Goal: Task Accomplishment & Management: Complete application form

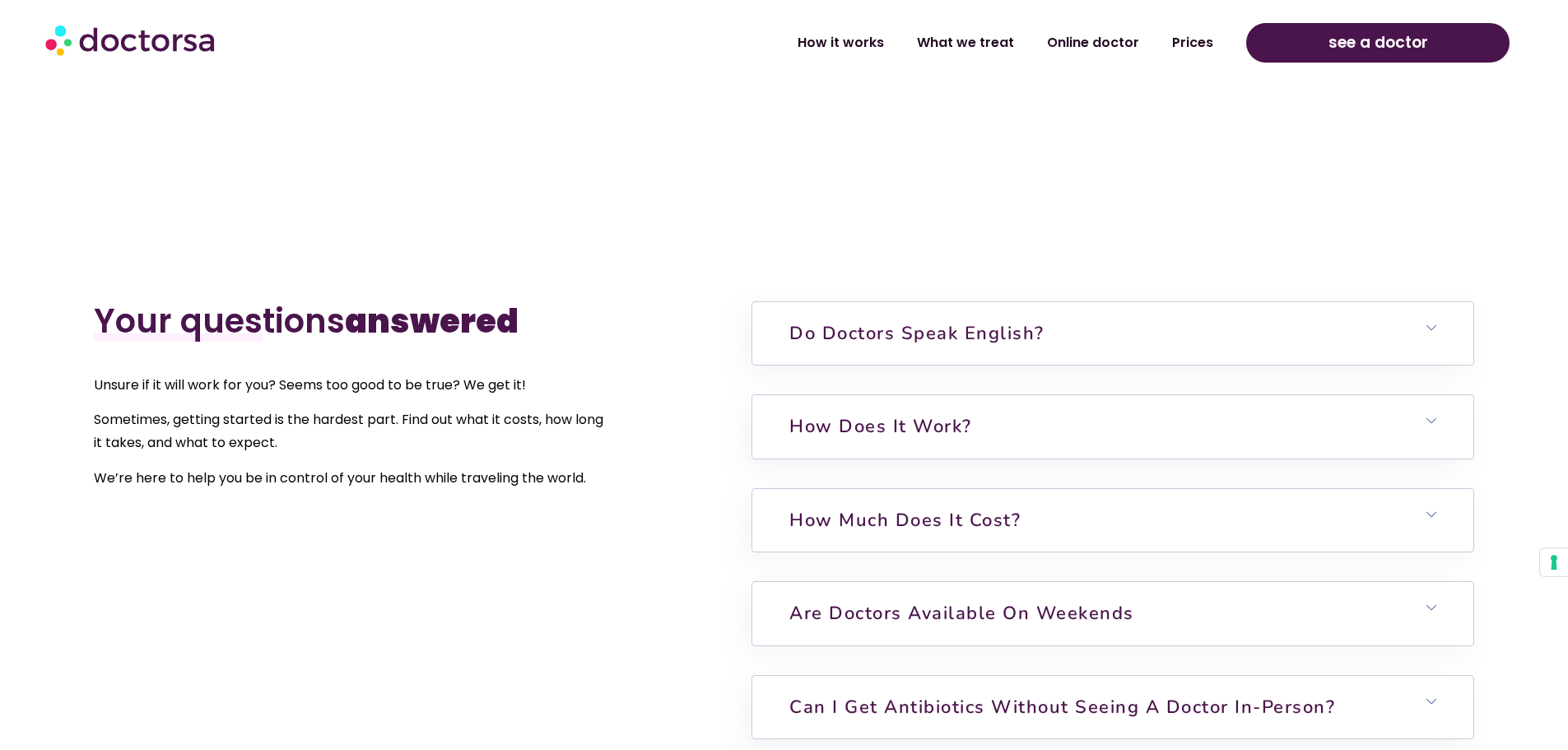
scroll to position [4162, 0]
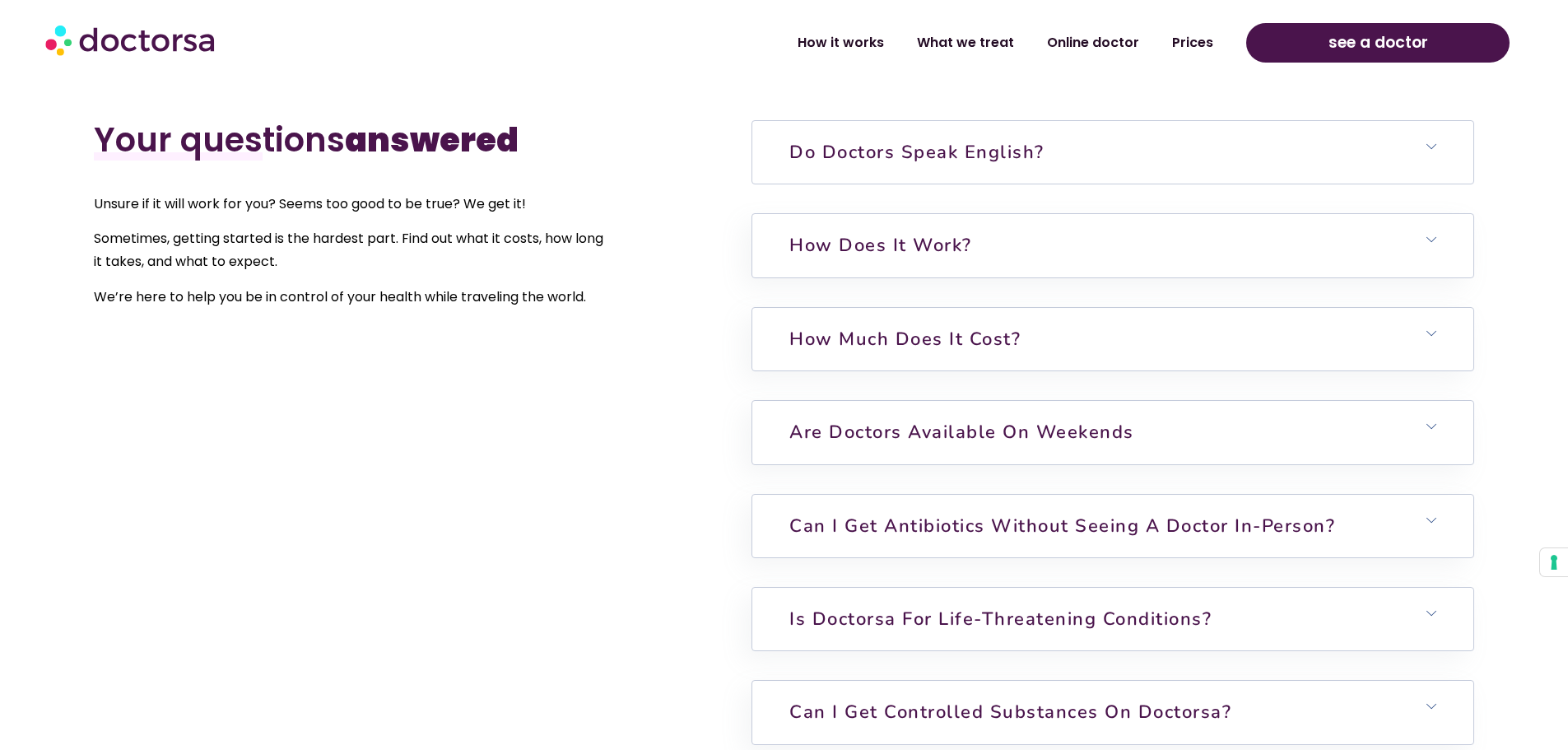
click at [1426, 150] on icon at bounding box center [1431, 146] width 10 height 10
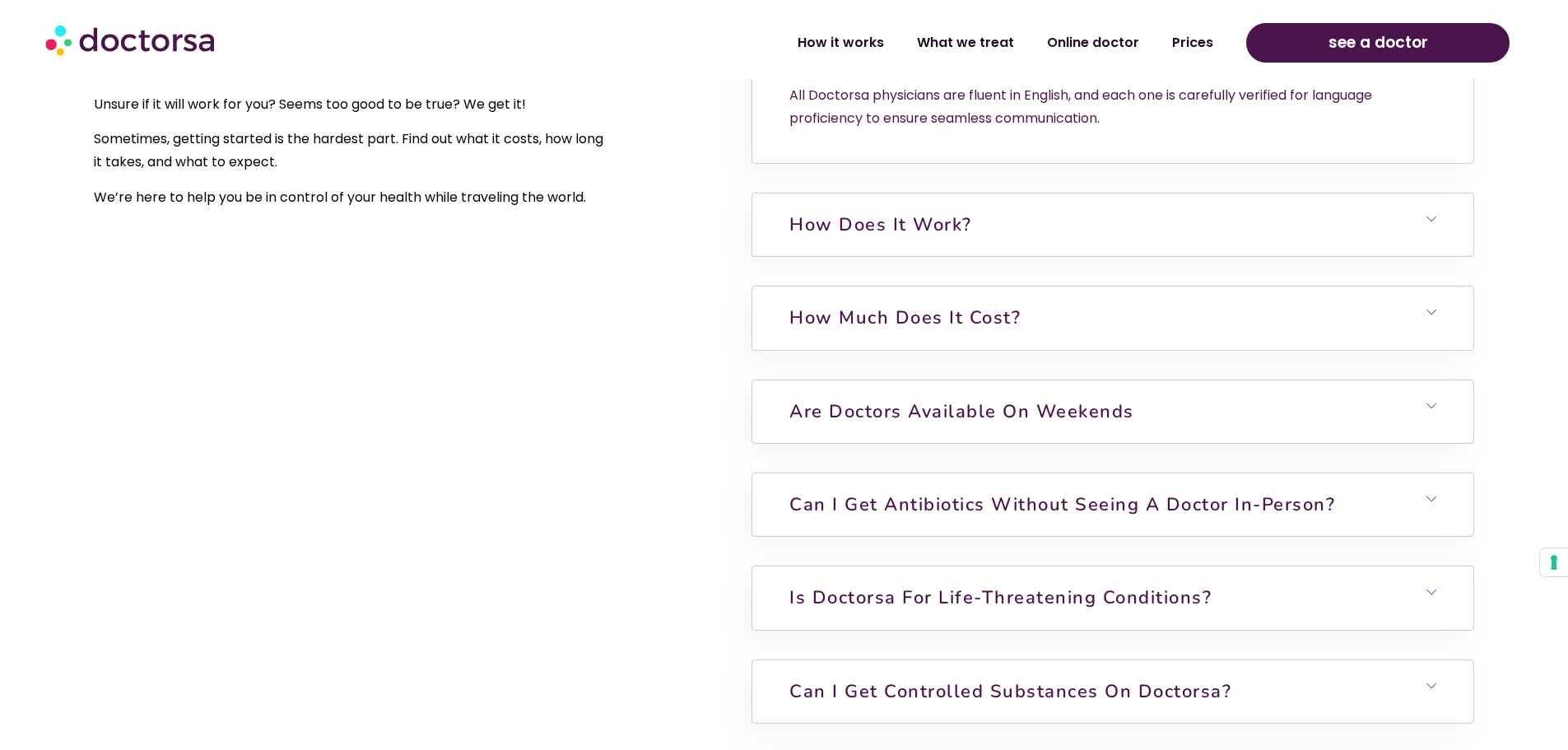
scroll to position [4216, 0]
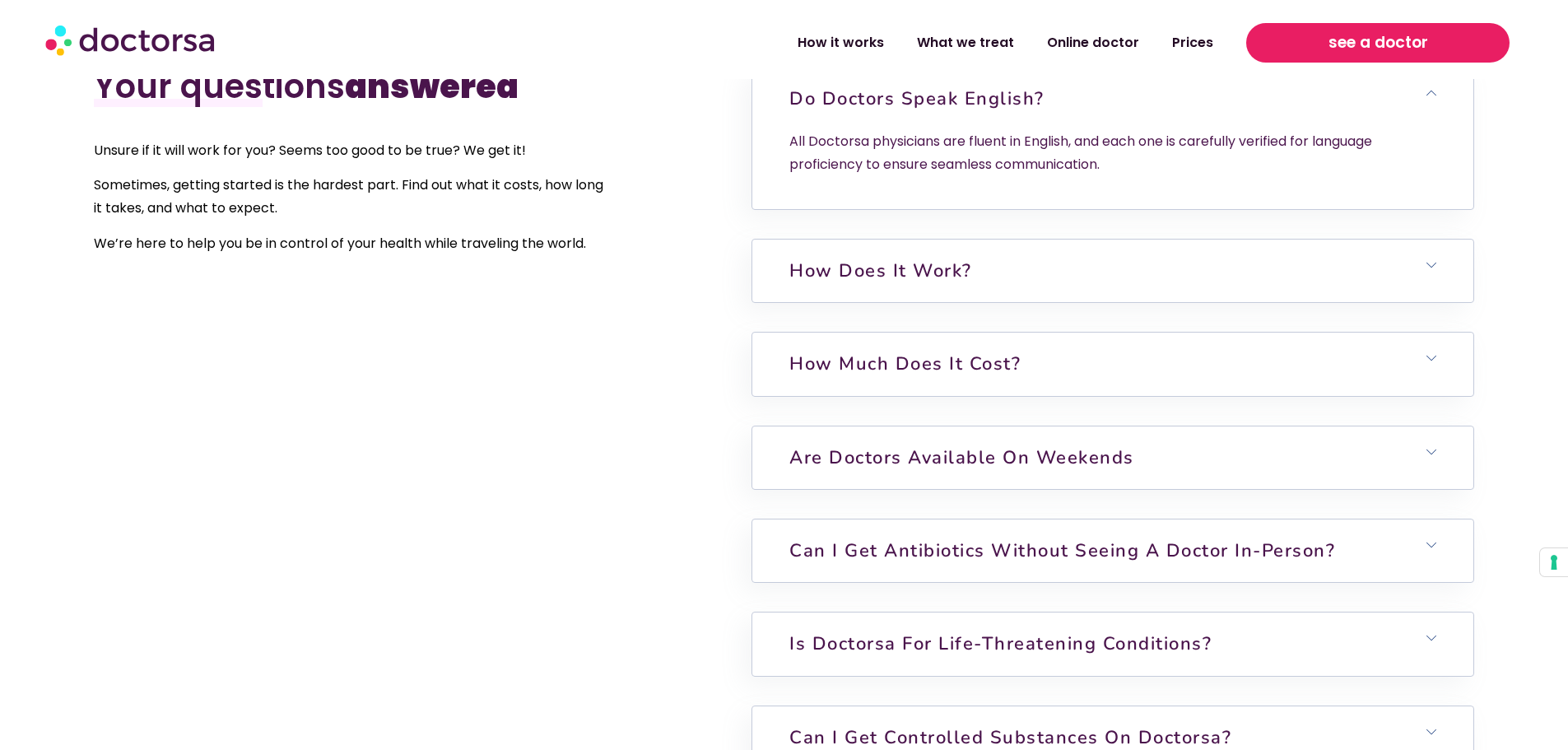
click at [1378, 36] on span "see a doctor" at bounding box center [1378, 43] width 100 height 26
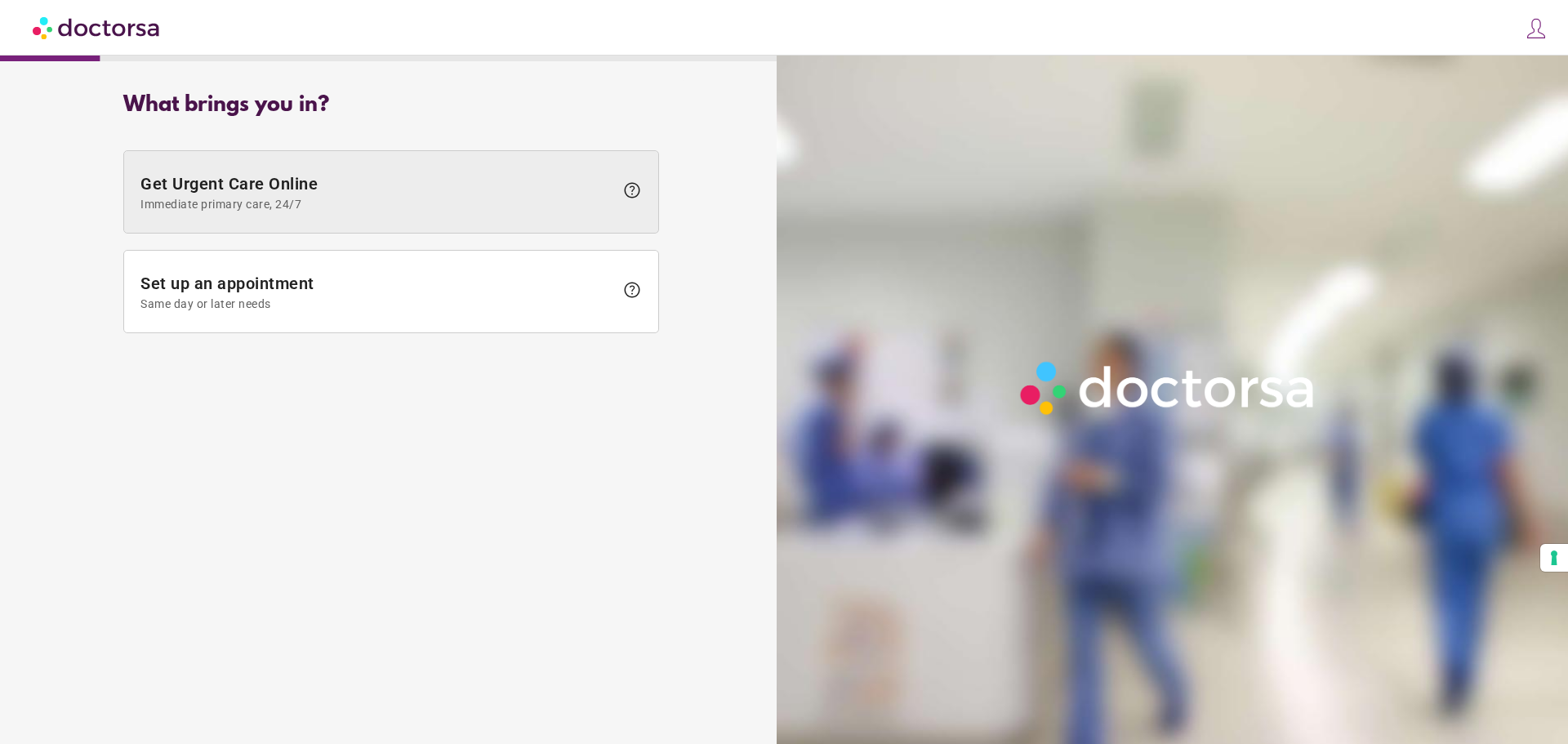
click at [257, 176] on span "Get Urgent Care Online Immediate primary care, 24/7" at bounding box center [377, 192] width 474 height 37
